Goal: Task Accomplishment & Management: Use online tool/utility

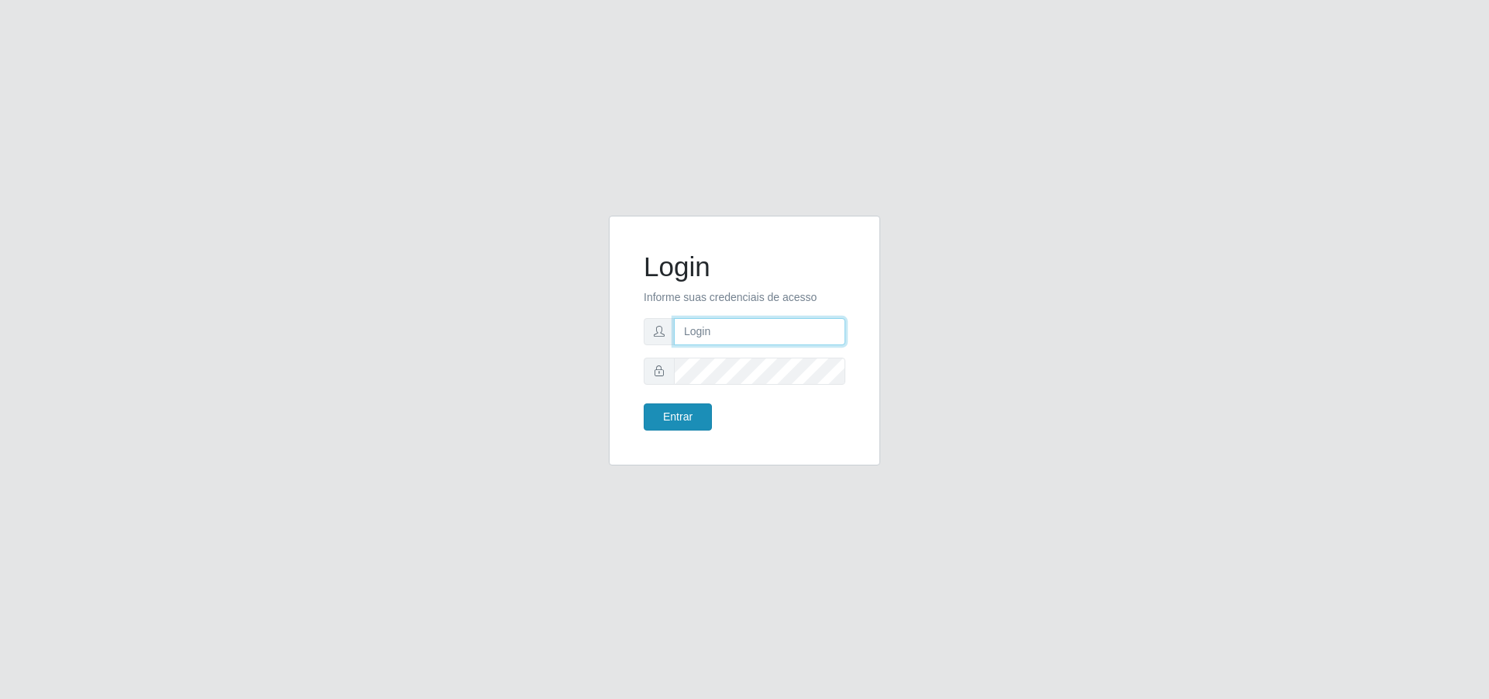
type input "[PERSON_NAME][EMAIL_ADDRESS][DOMAIN_NAME]"
click at [682, 423] on button "Entrar" at bounding box center [678, 416] width 68 height 27
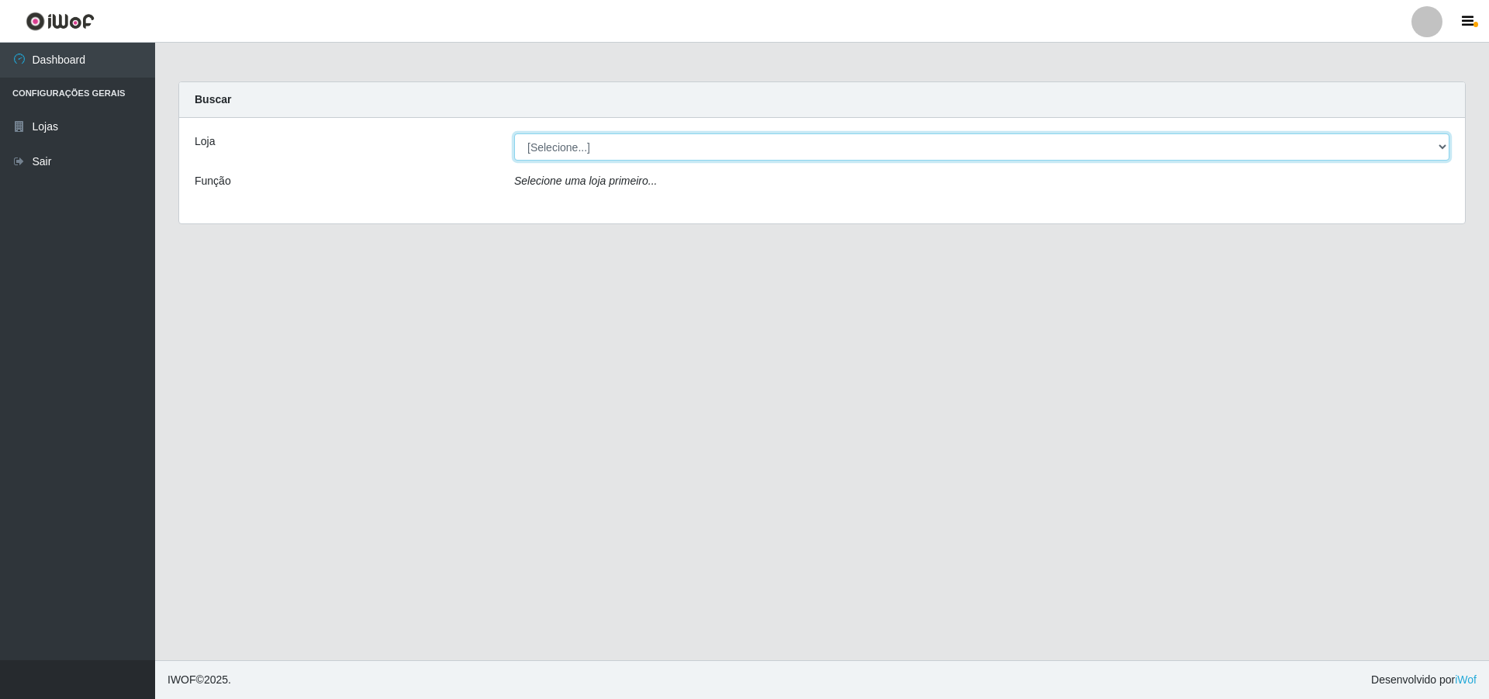
click at [668, 143] on select "[Selecione...] Atacado Vem - [STREET_ADDRESS]" at bounding box center [981, 146] width 935 height 27
select select "461"
click at [514, 133] on select "[Selecione...] Atacado Vem - [STREET_ADDRESS]" at bounding box center [981, 146] width 935 height 27
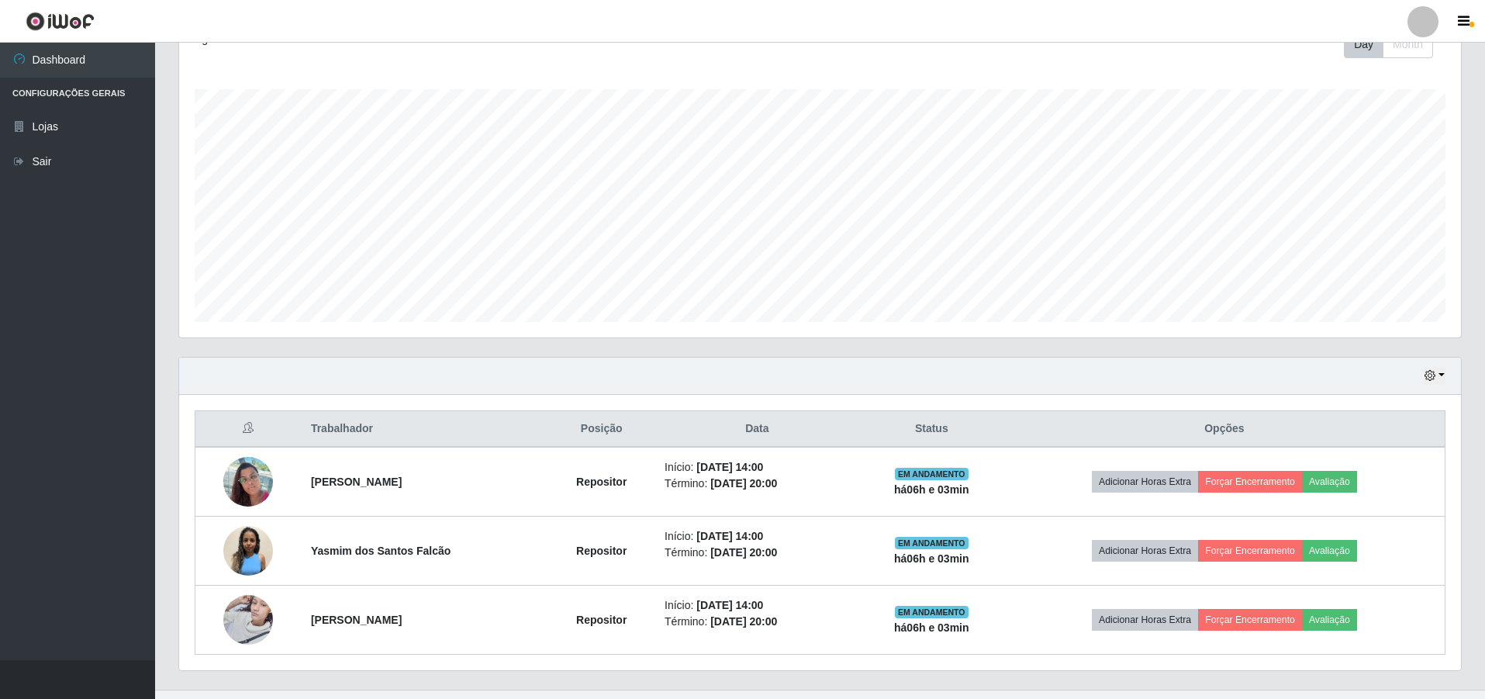
scroll to position [262, 0]
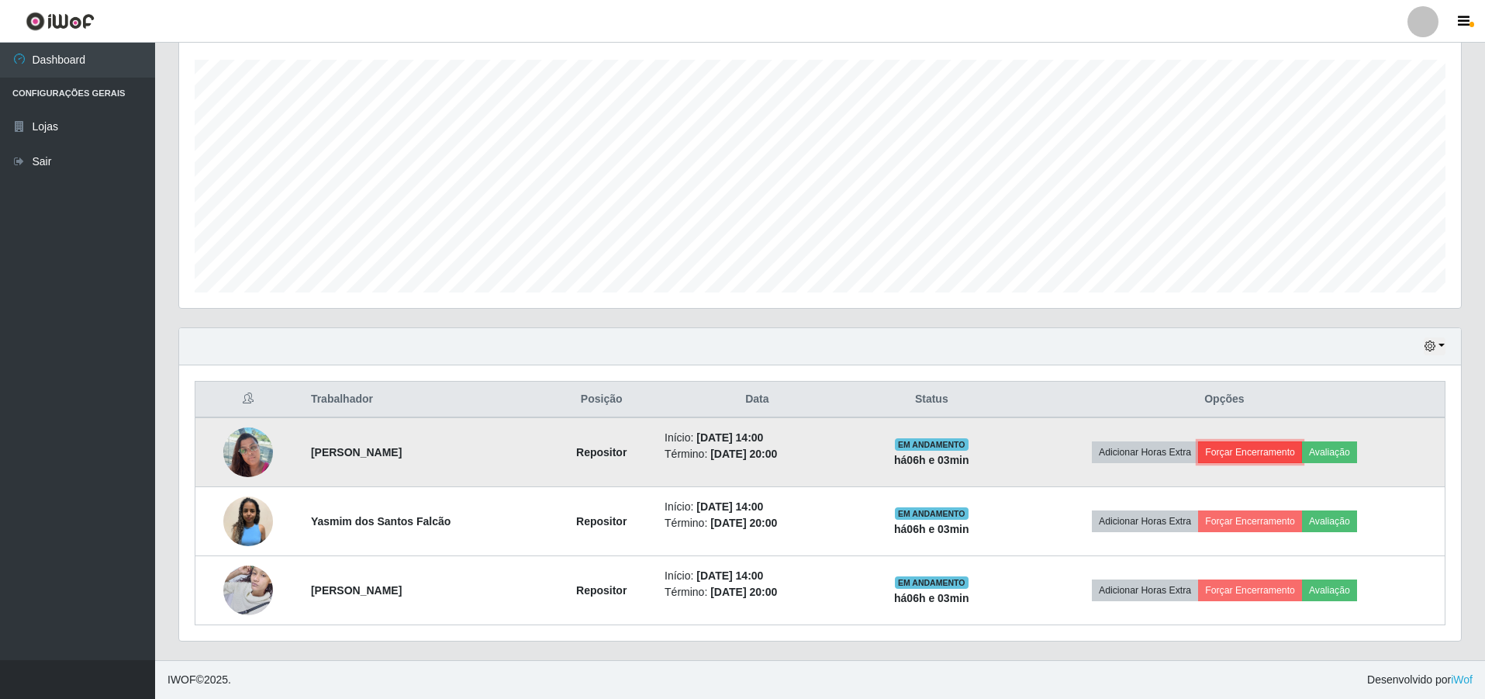
click at [1242, 453] on button "Forçar Encerramento" at bounding box center [1250, 452] width 104 height 22
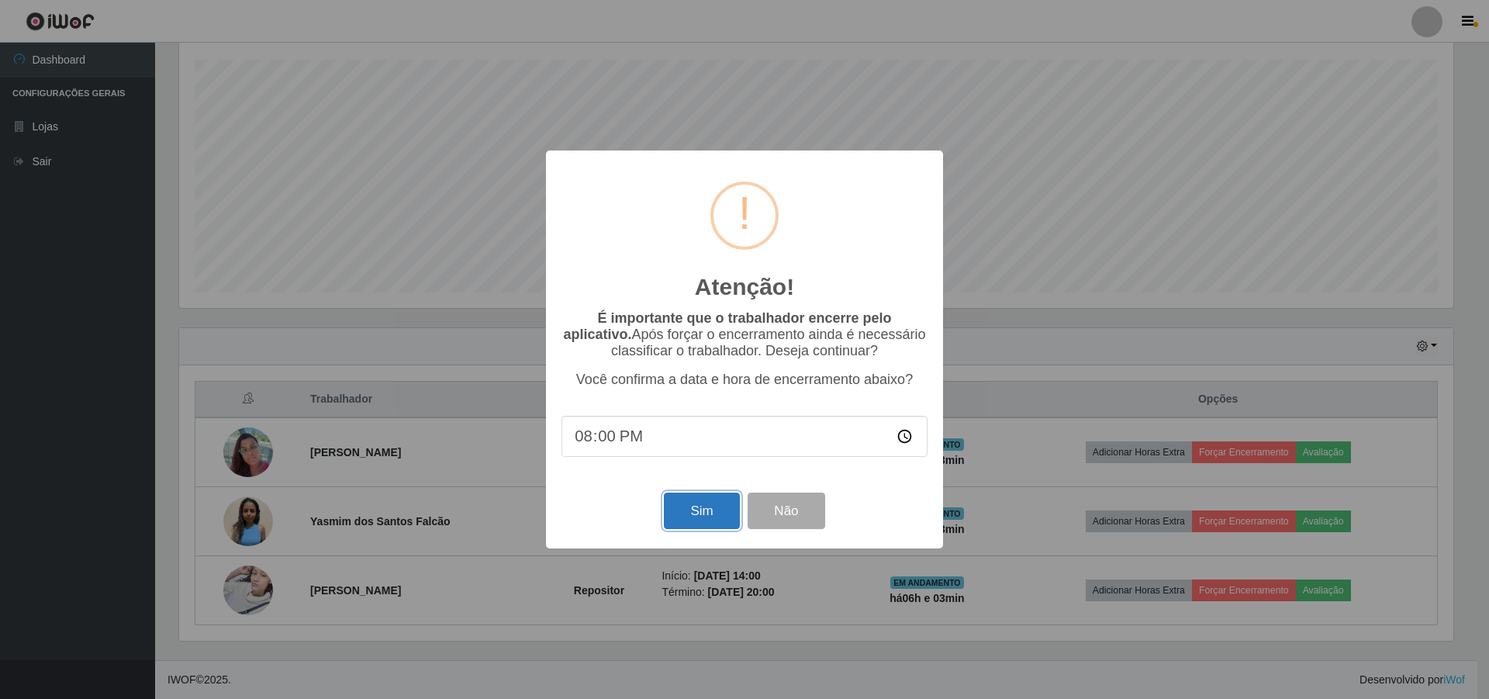
click at [715, 512] on button "Sim" at bounding box center [701, 510] width 75 height 36
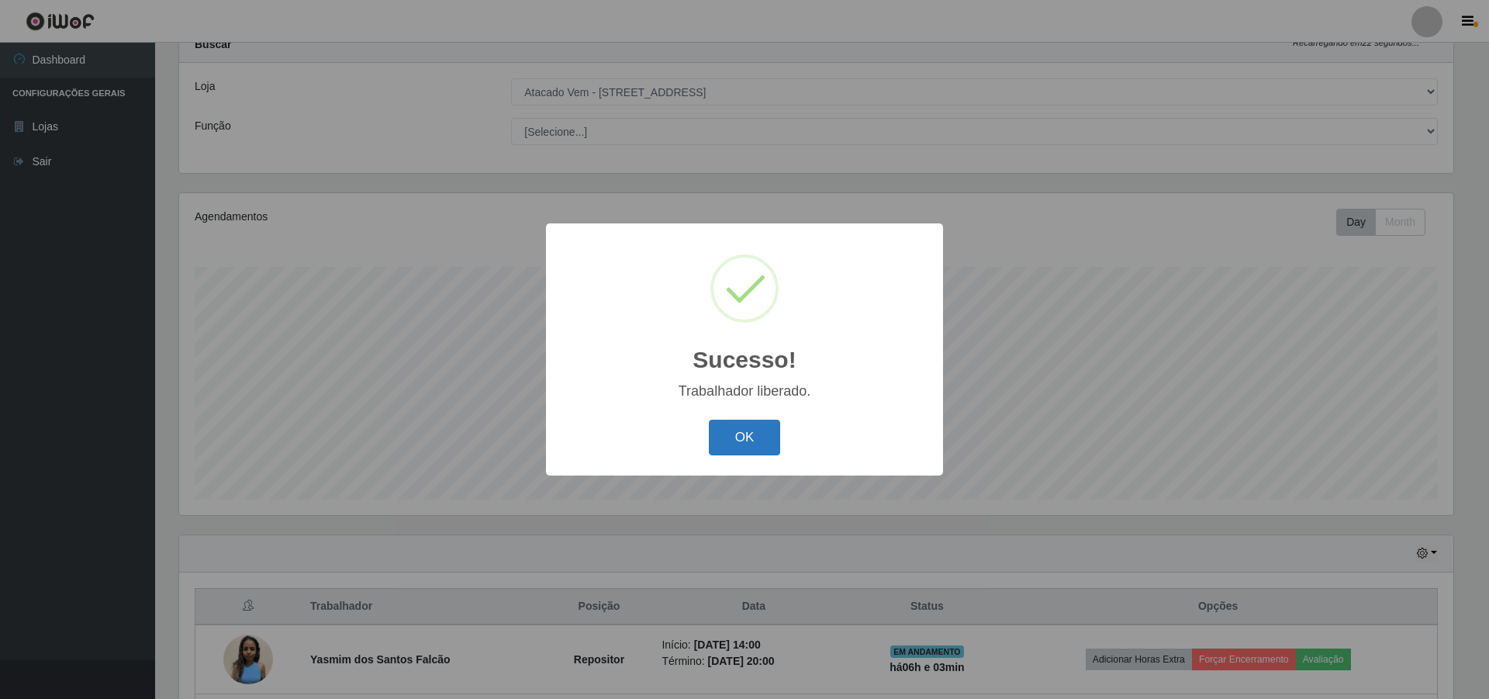
click at [727, 437] on button "OK" at bounding box center [745, 438] width 72 height 36
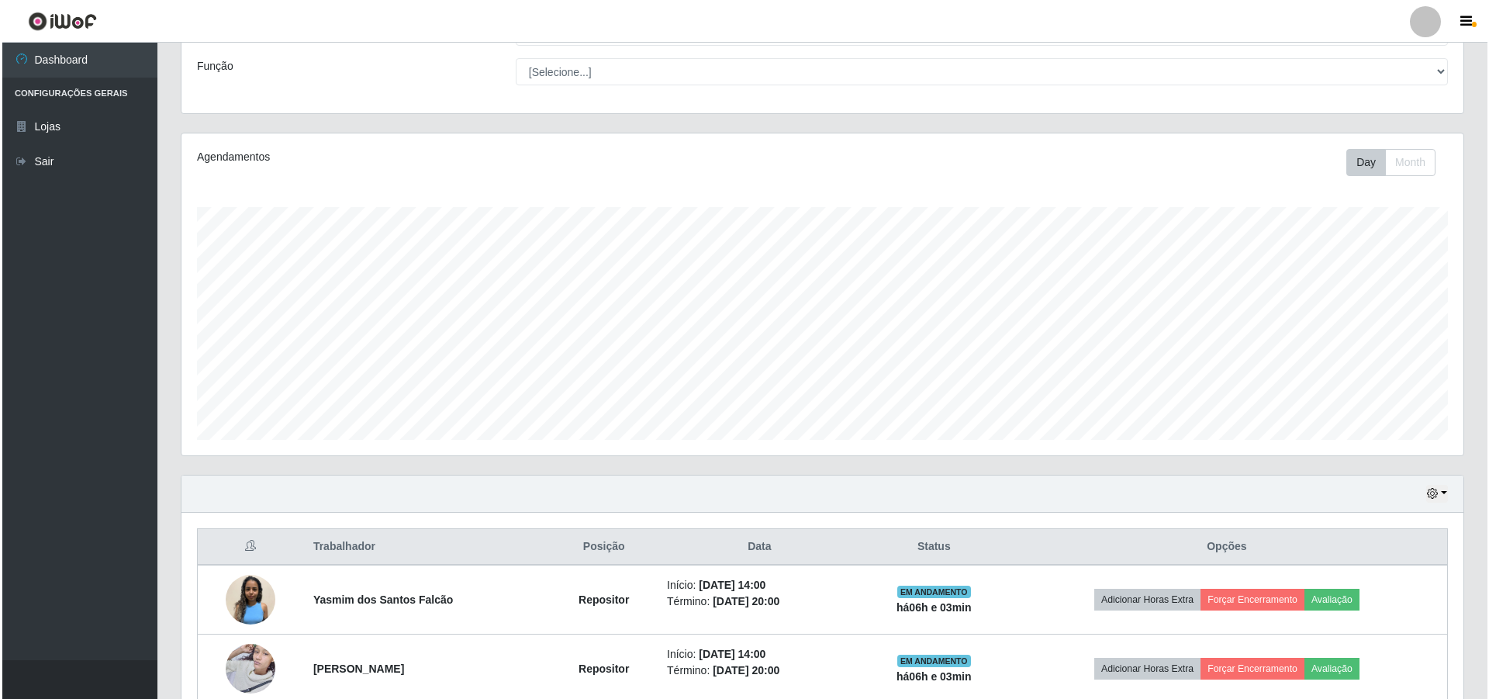
scroll to position [193, 0]
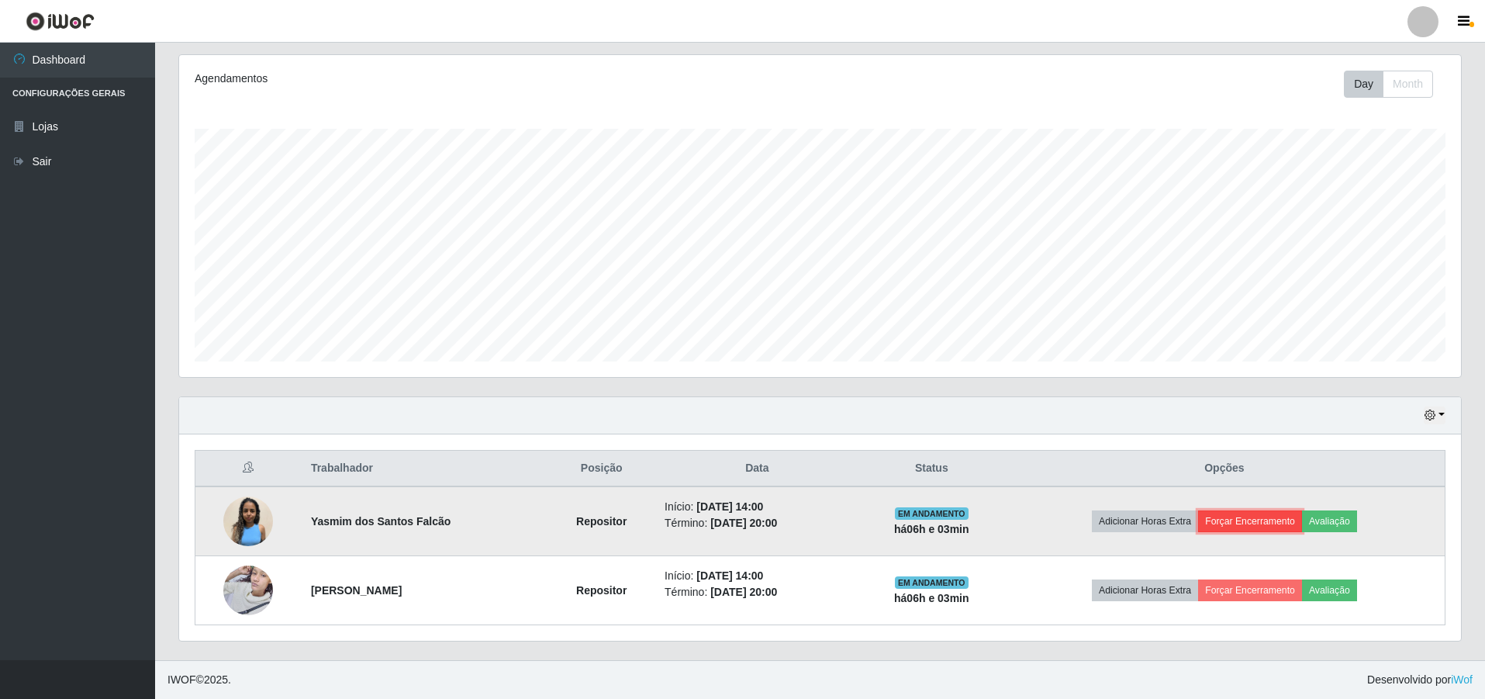
click at [1268, 518] on button "Forçar Encerramento" at bounding box center [1250, 521] width 104 height 22
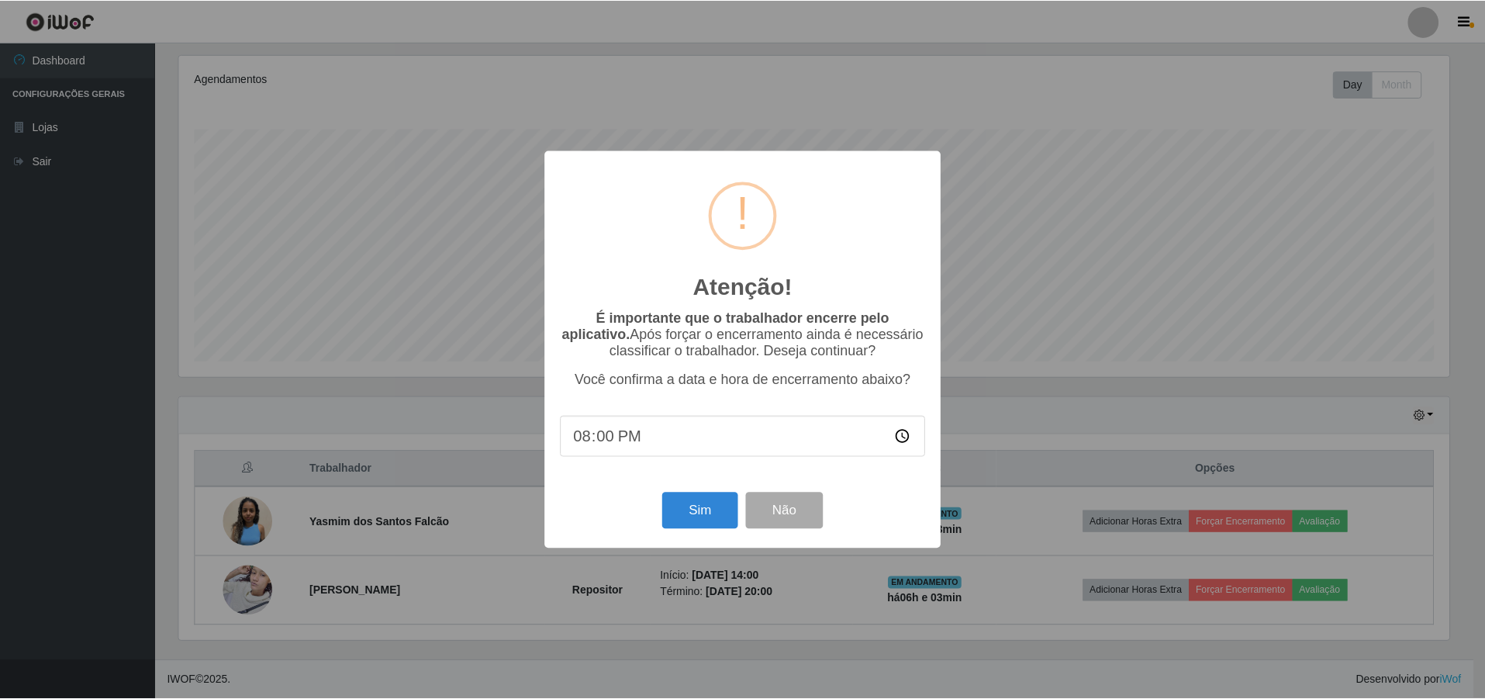
scroll to position [322, 1274]
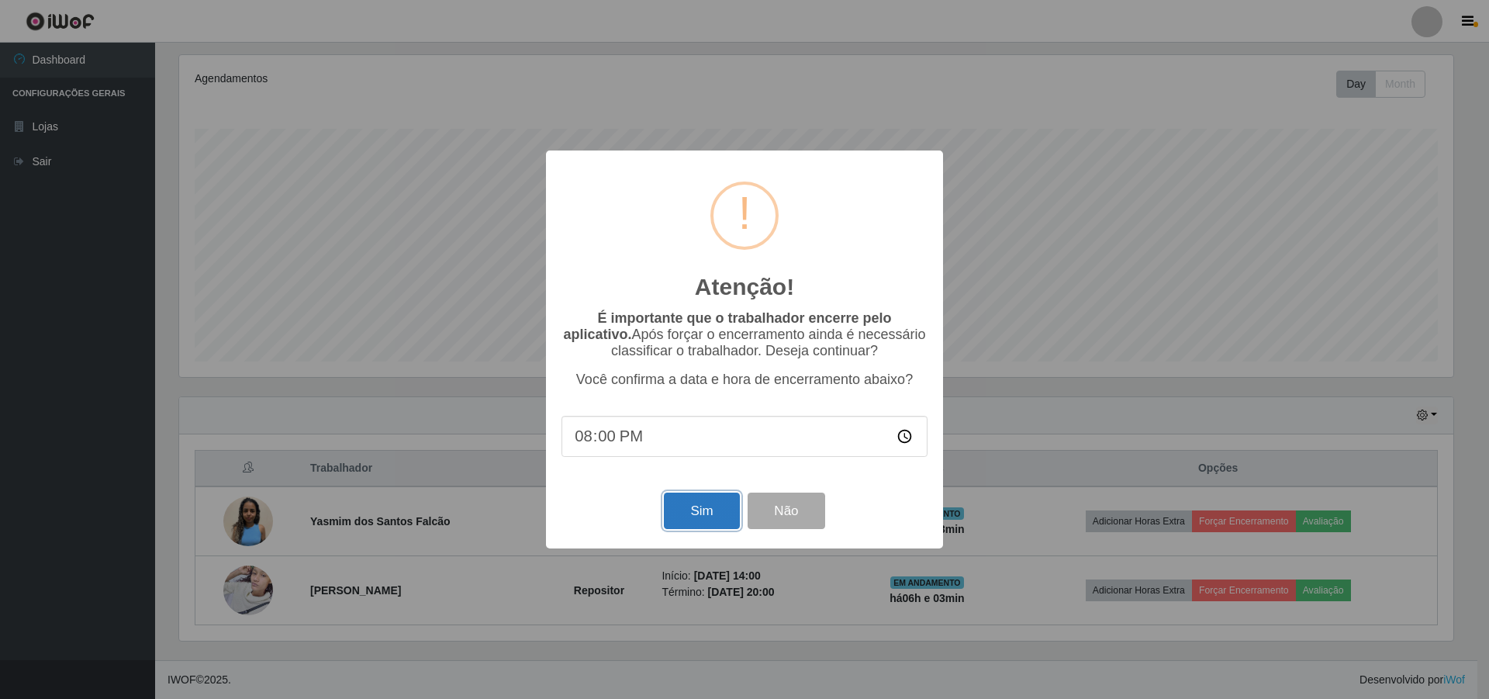
click at [694, 513] on button "Sim" at bounding box center [701, 510] width 75 height 36
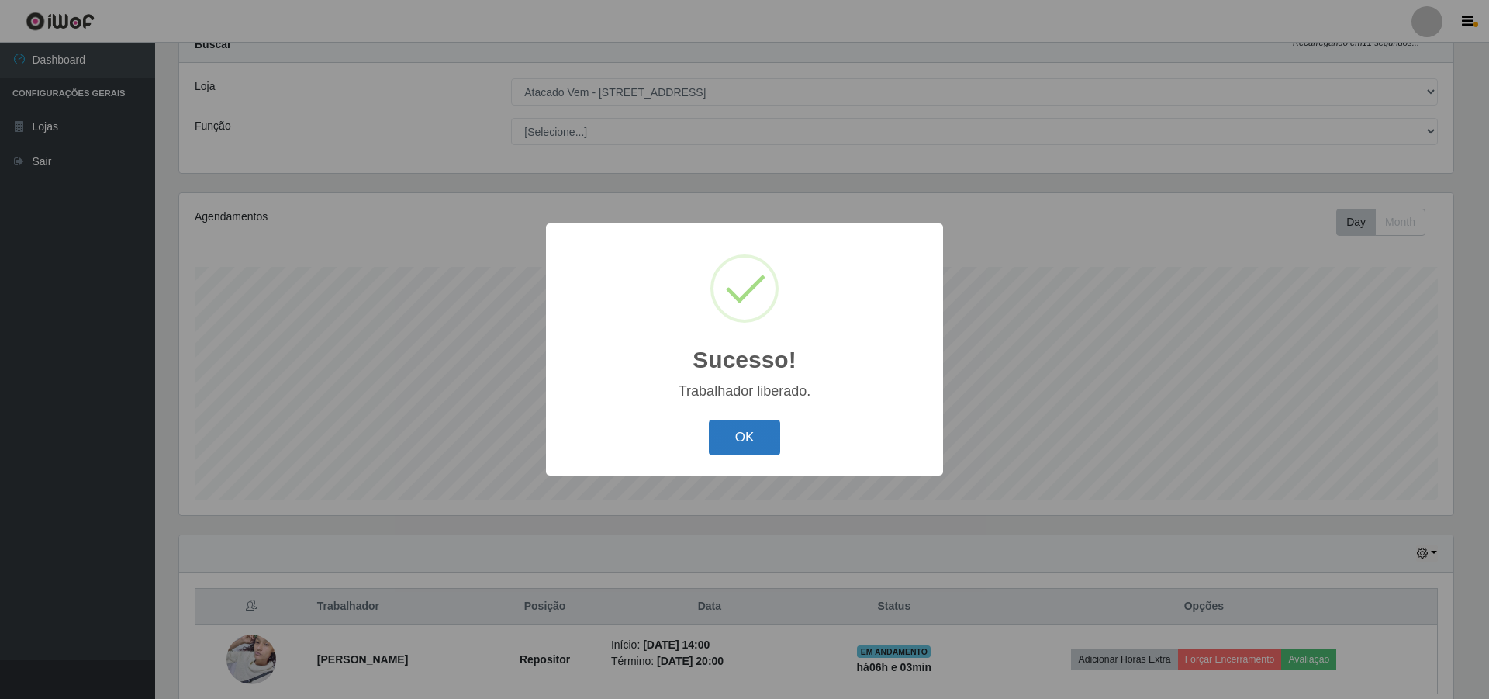
click at [753, 425] on button "OK" at bounding box center [745, 438] width 72 height 36
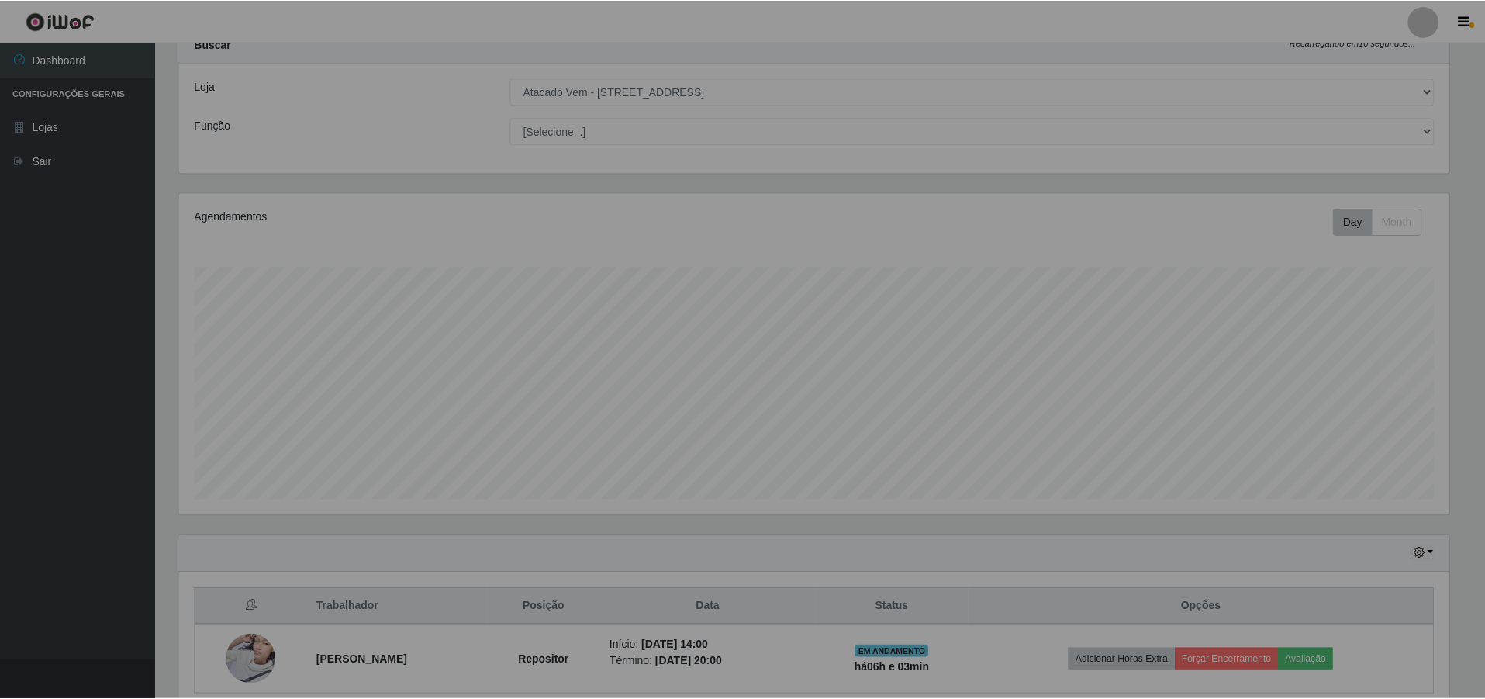
scroll to position [322, 1282]
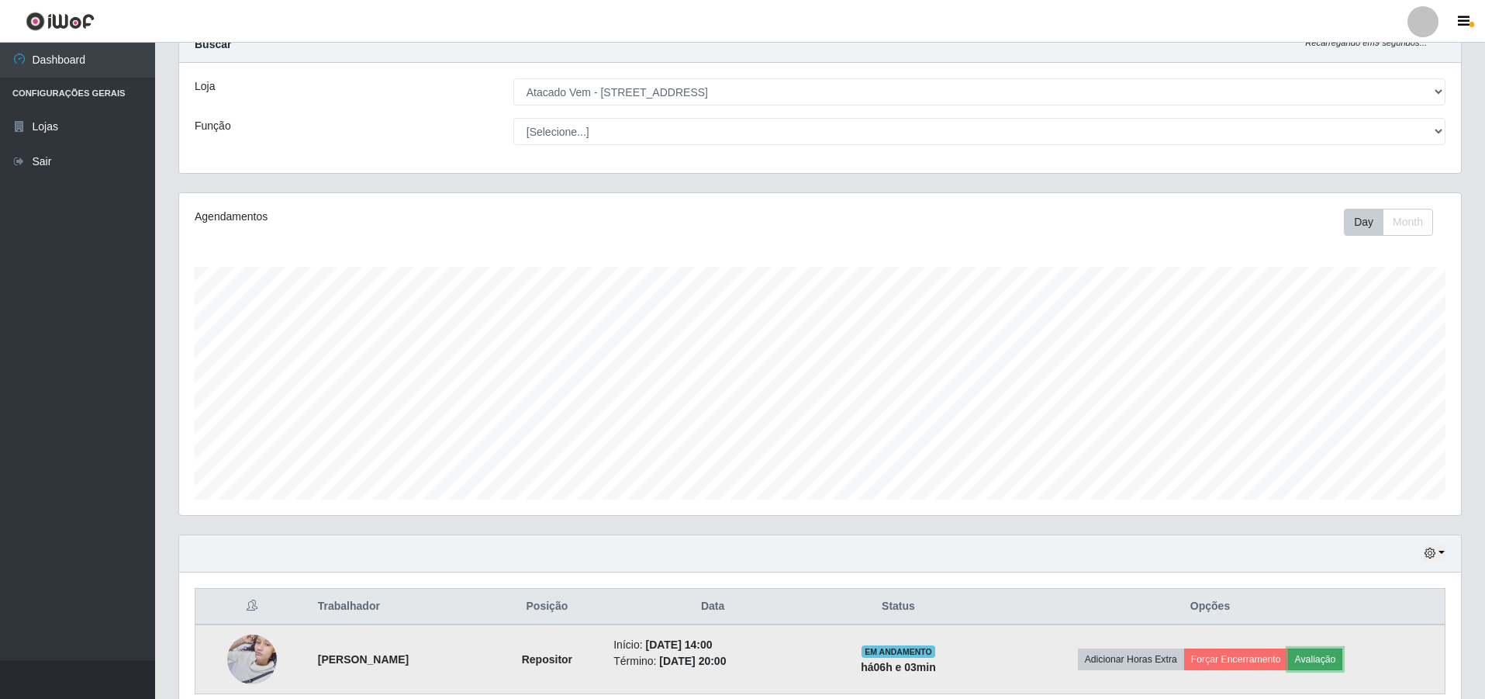
click at [1322, 662] on button "Avaliação" at bounding box center [1315, 659] width 55 height 22
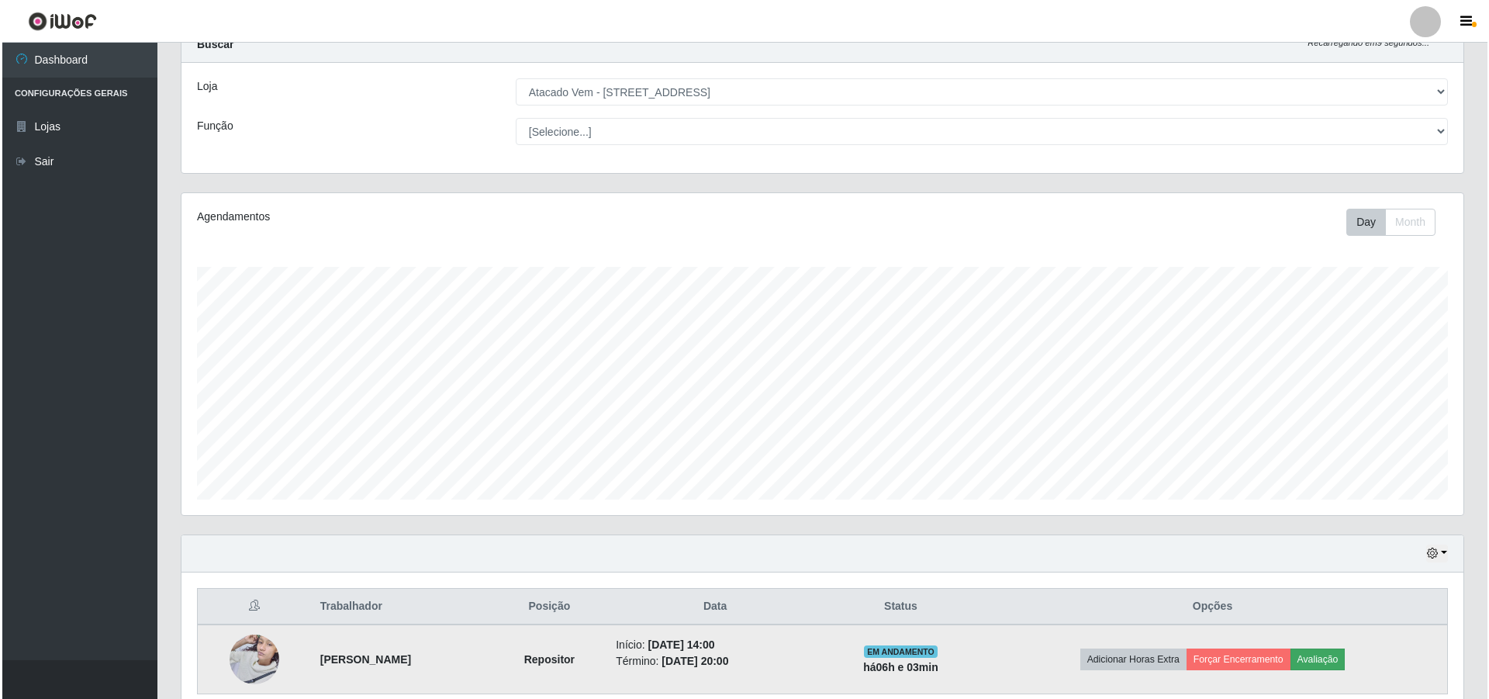
scroll to position [322, 1274]
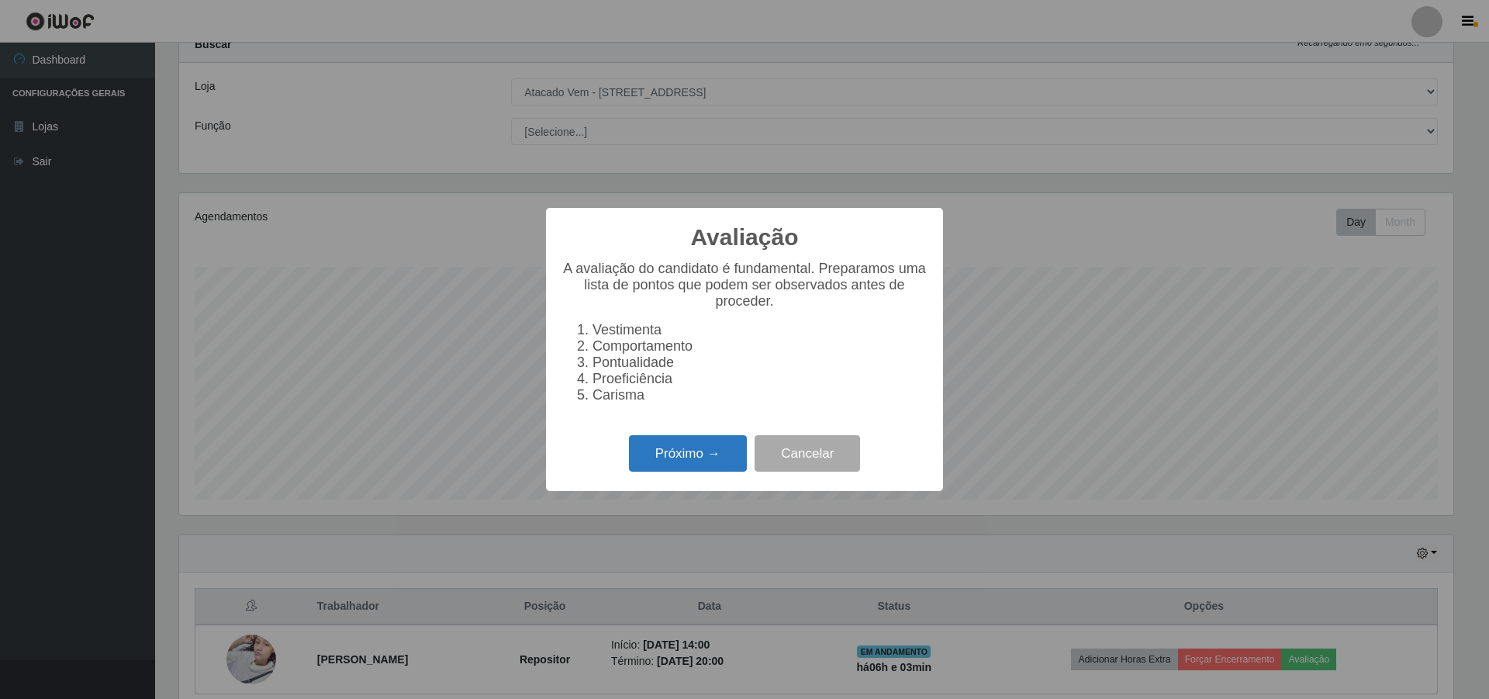
click at [701, 460] on button "Próximo →" at bounding box center [688, 453] width 118 height 36
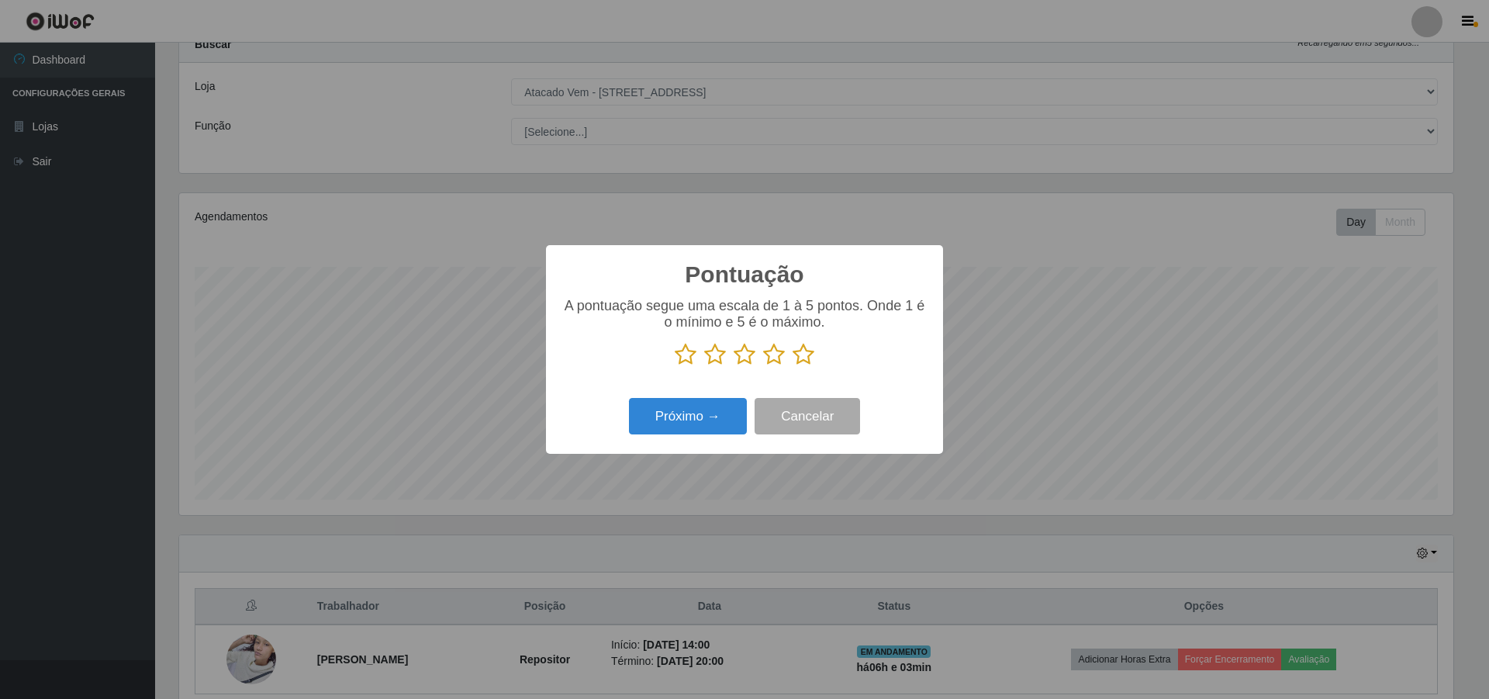
click at [678, 357] on icon at bounding box center [686, 354] width 22 height 23
click at [675, 366] on input "radio" at bounding box center [675, 366] width 0 height 0
click at [692, 398] on div "Próximo → Cancelar" at bounding box center [744, 416] width 366 height 44
click at [695, 413] on button "Próximo →" at bounding box center [688, 416] width 118 height 36
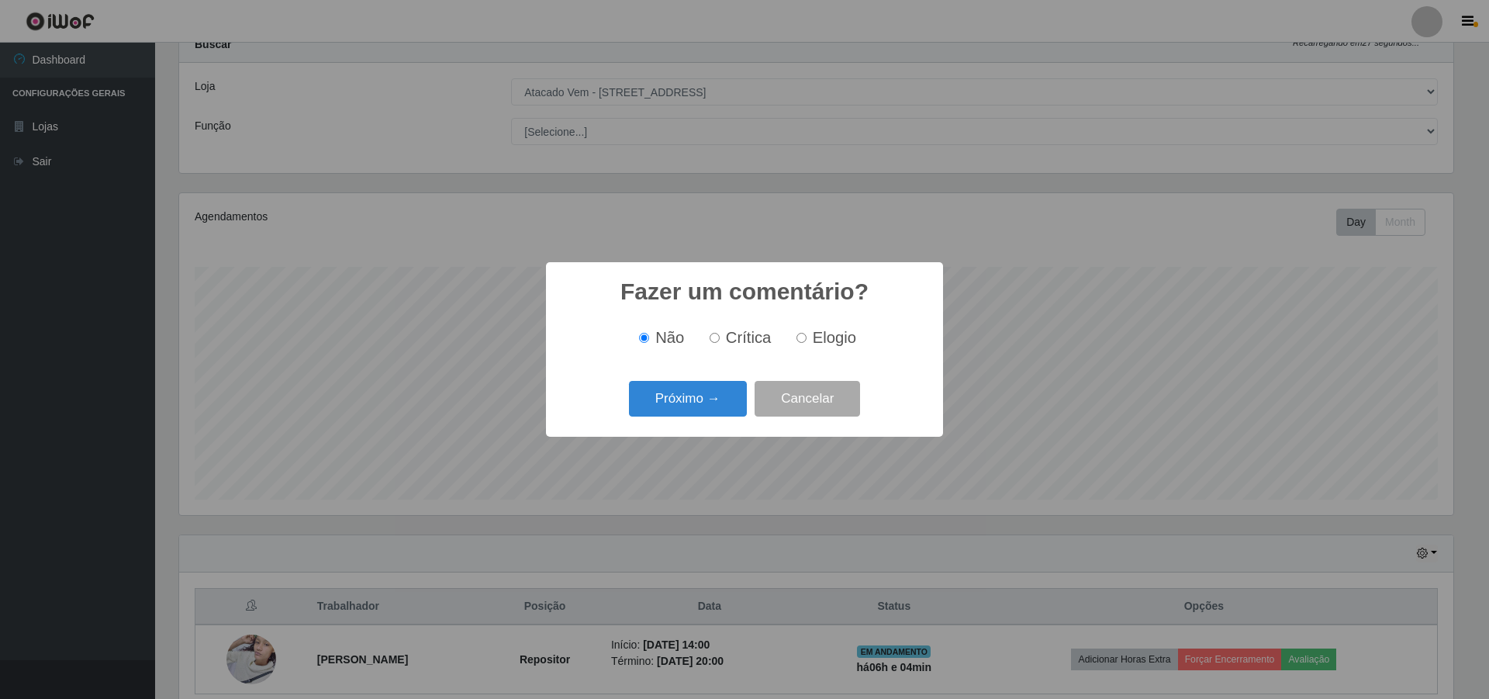
click at [719, 329] on label "Crítica" at bounding box center [737, 338] width 68 height 18
click at [719, 333] on input "Crítica" at bounding box center [715, 338] width 10 height 10
radio input "true"
click at [717, 401] on button "Próximo →" at bounding box center [688, 399] width 118 height 36
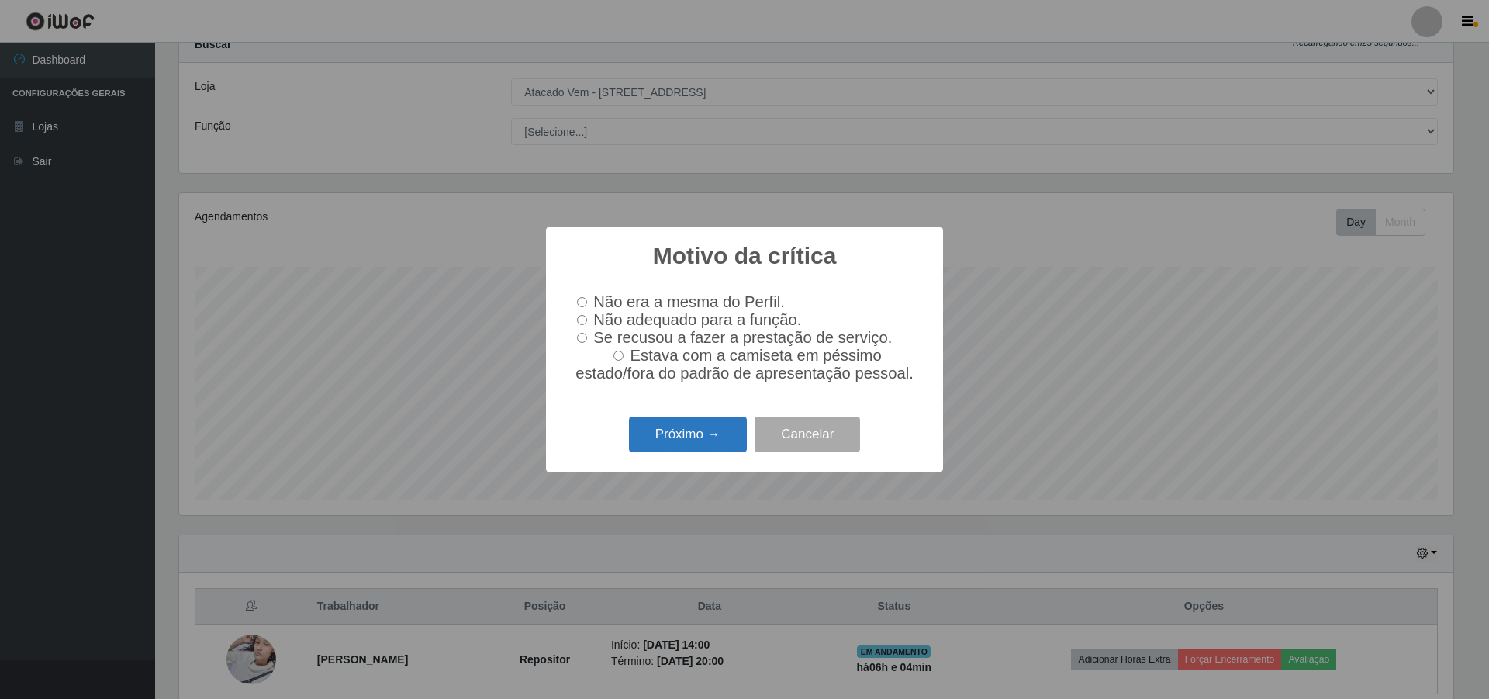
click at [704, 440] on button "Próximo →" at bounding box center [688, 434] width 118 height 36
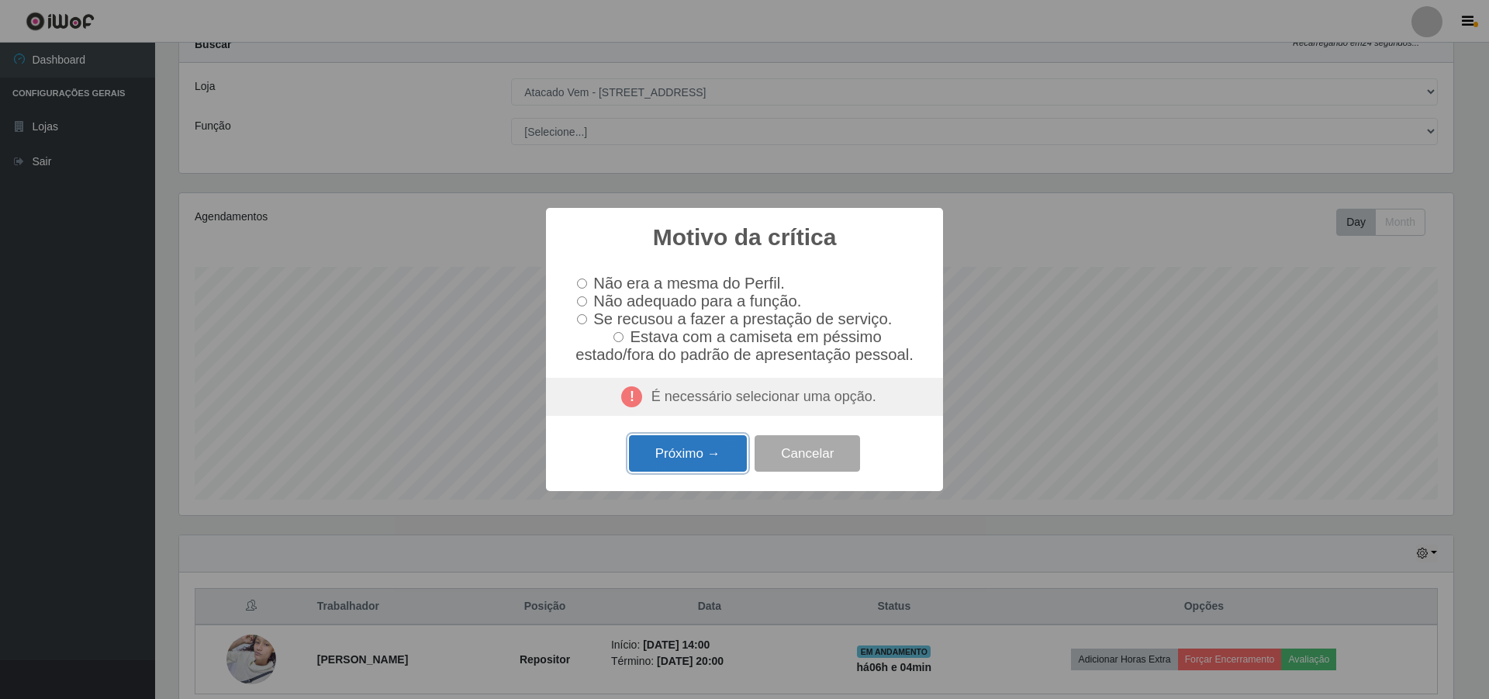
click at [691, 451] on button "Próximo →" at bounding box center [688, 453] width 118 height 36
click at [585, 299] on input "Não adequado para a função." at bounding box center [582, 301] width 10 height 10
radio input "true"
click at [701, 468] on button "Próximo →" at bounding box center [688, 453] width 118 height 36
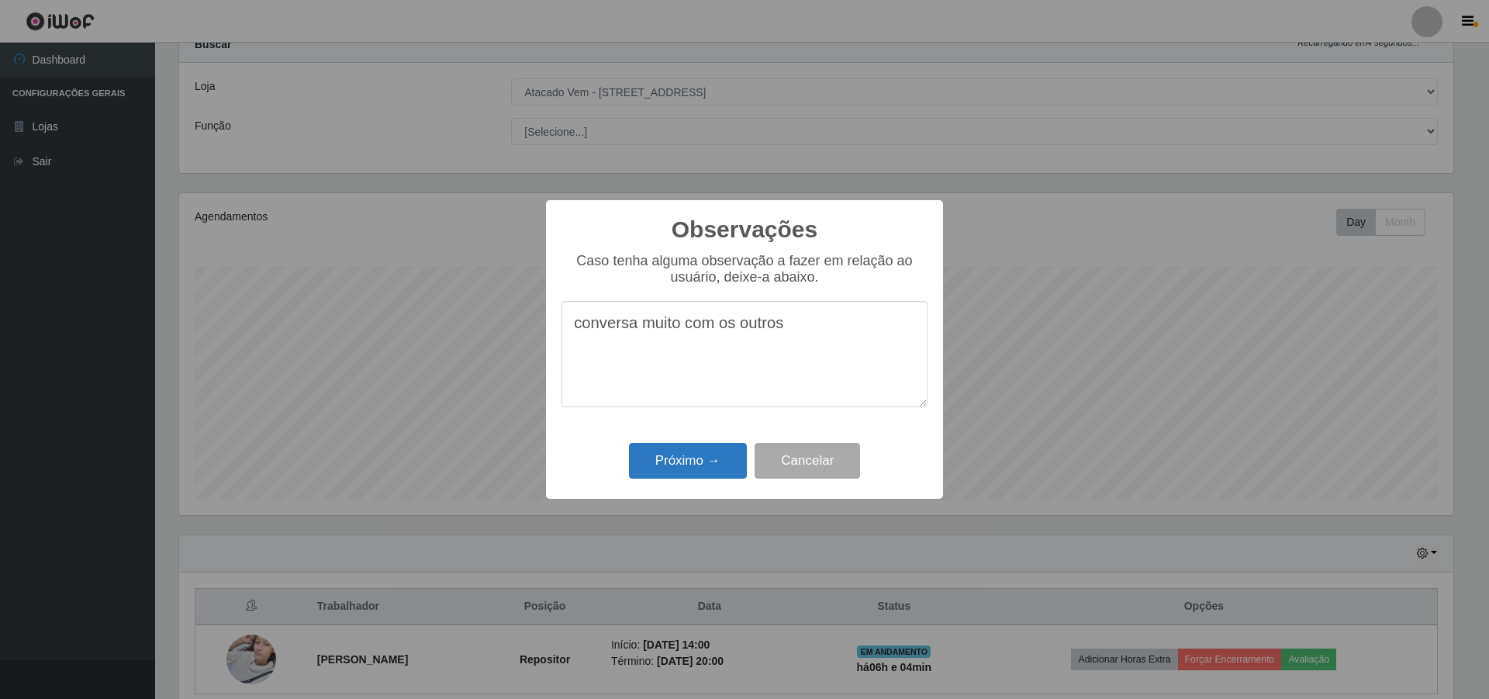
type textarea "conversa muito com os outros"
click at [692, 458] on button "Próximo →" at bounding box center [688, 461] width 118 height 36
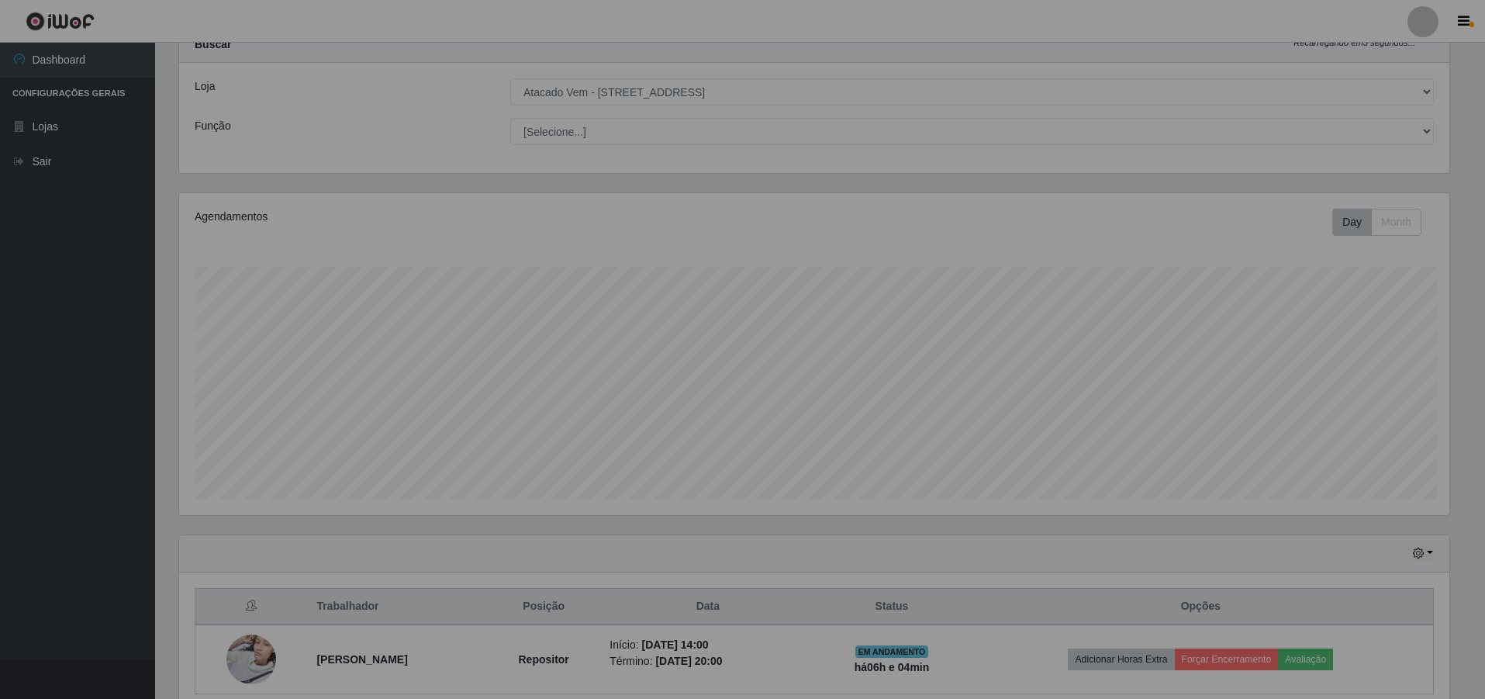
scroll to position [0, 0]
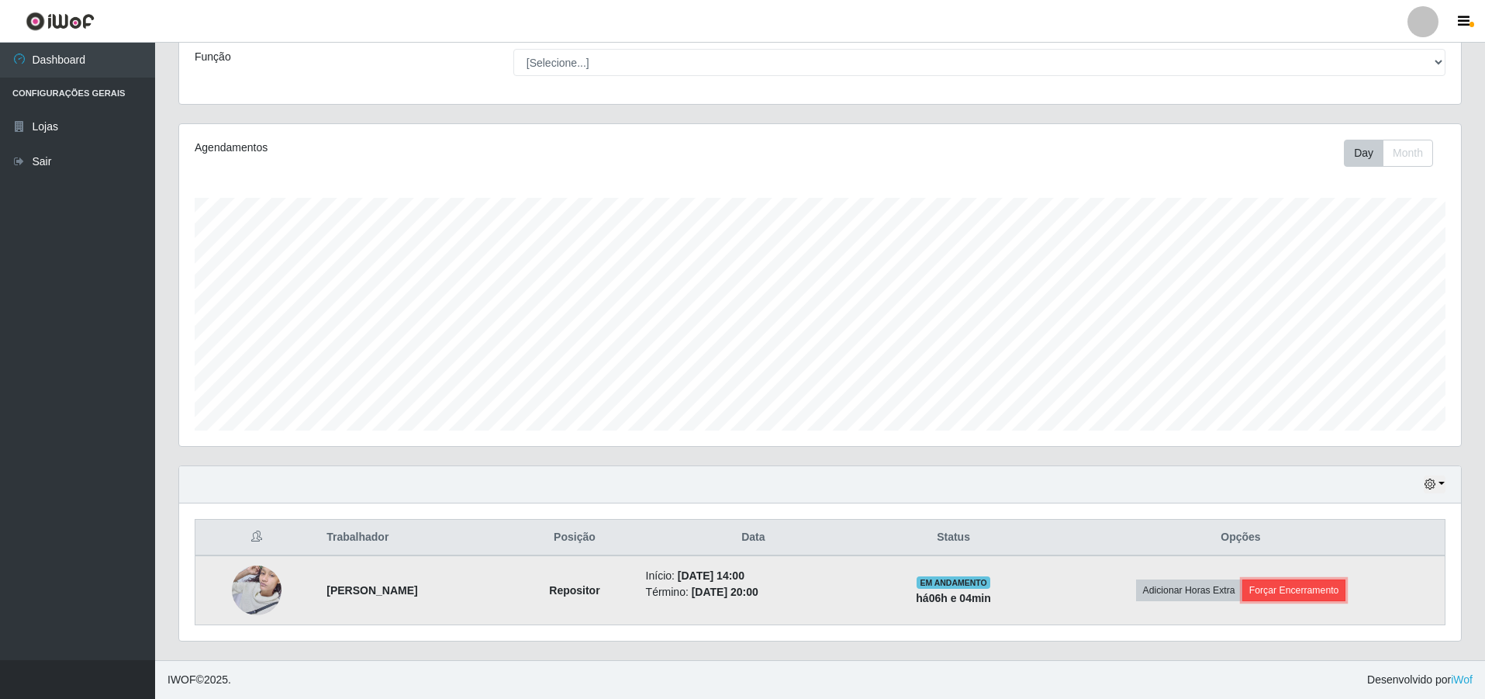
click at [1330, 589] on button "Forçar Encerramento" at bounding box center [1294, 590] width 104 height 22
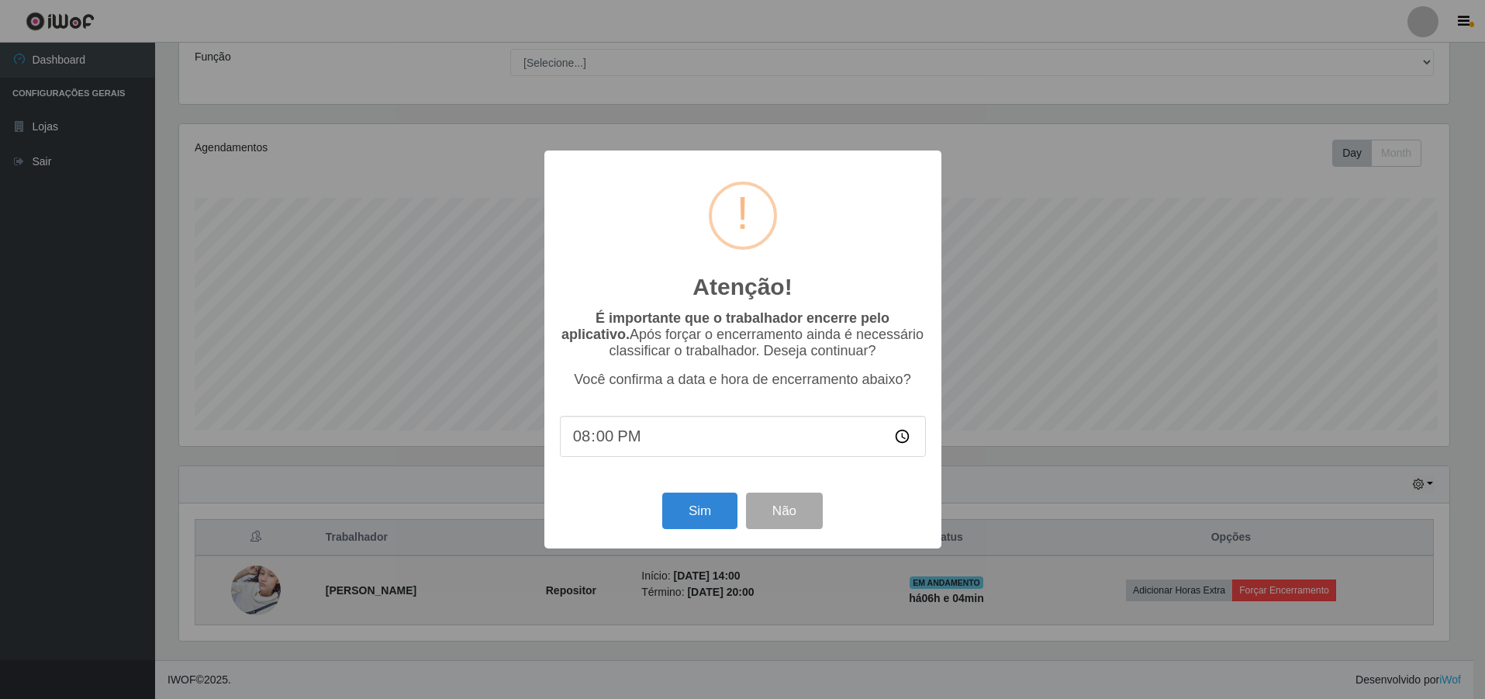
scroll to position [322, 1274]
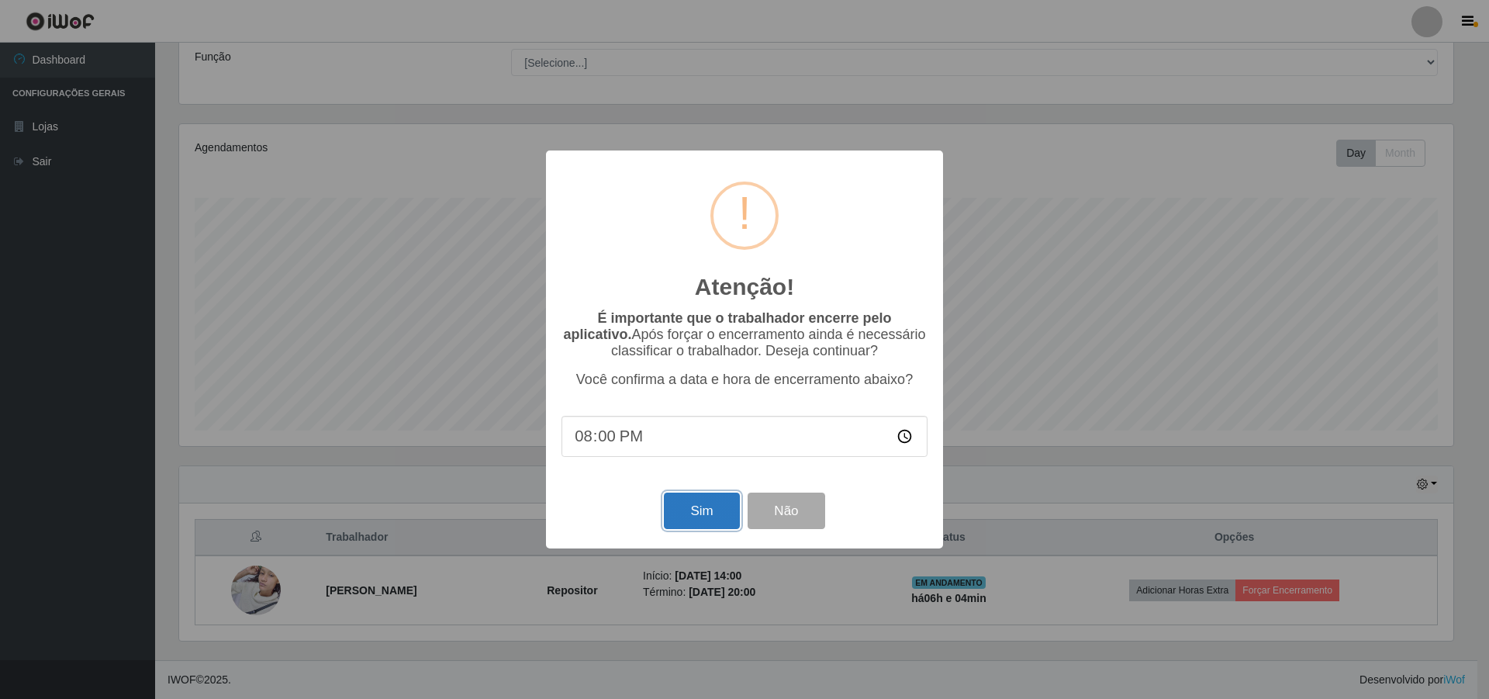
click at [706, 506] on button "Sim" at bounding box center [701, 510] width 75 height 36
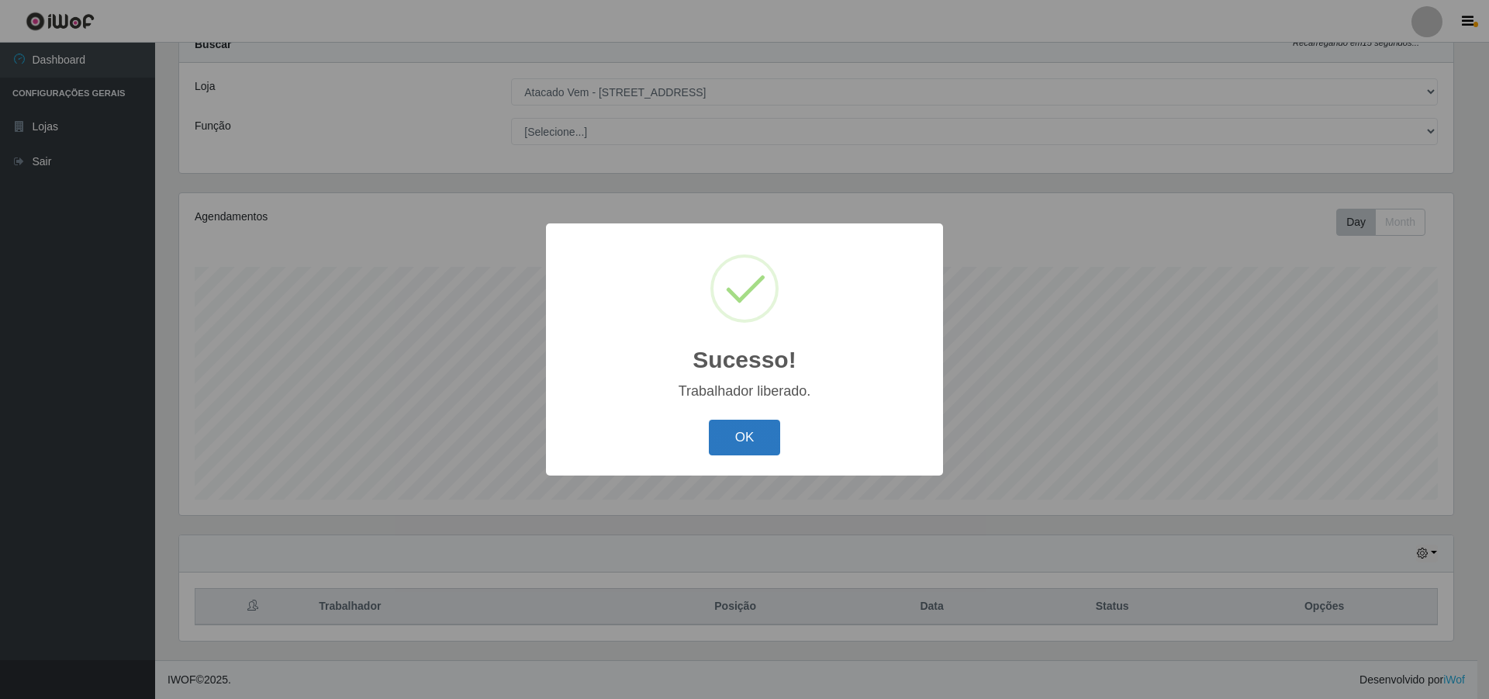
click at [753, 426] on button "OK" at bounding box center [745, 438] width 72 height 36
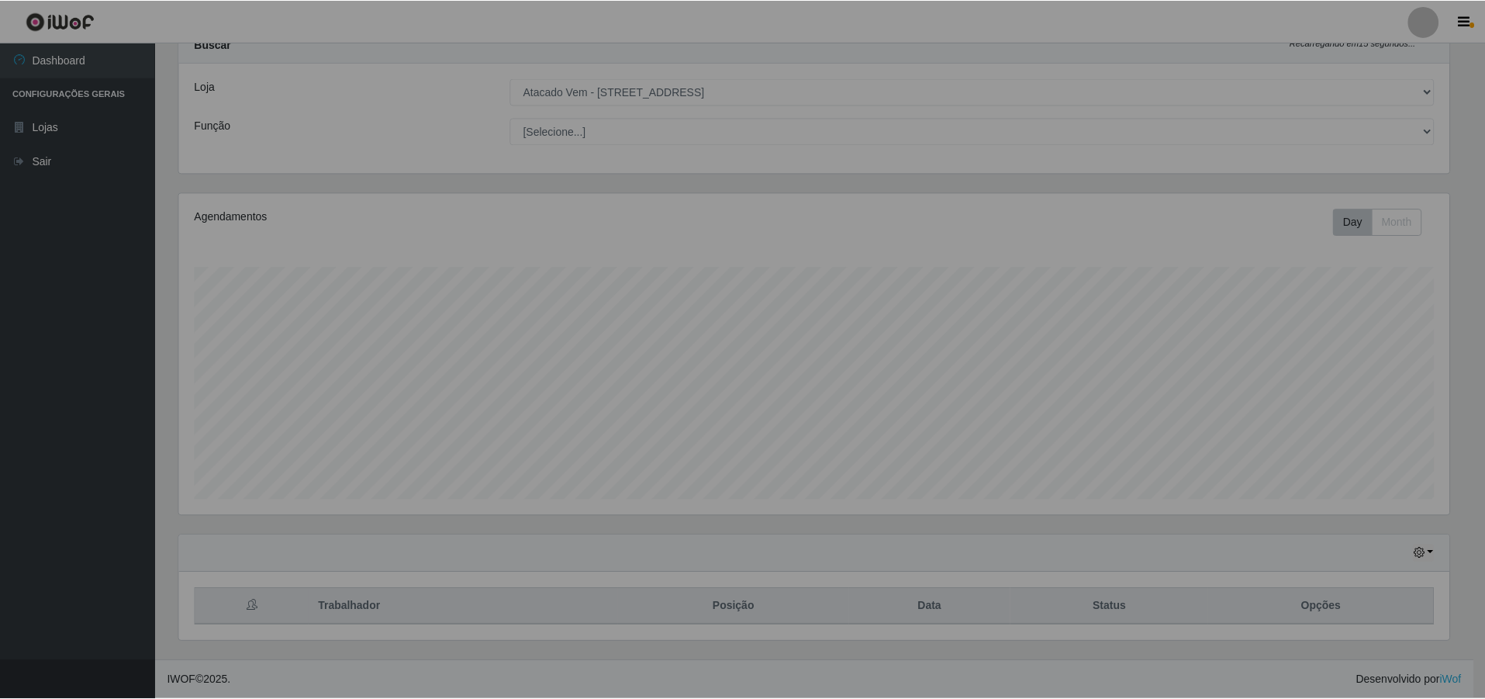
scroll to position [322, 1282]
